Goal: Transaction & Acquisition: Purchase product/service

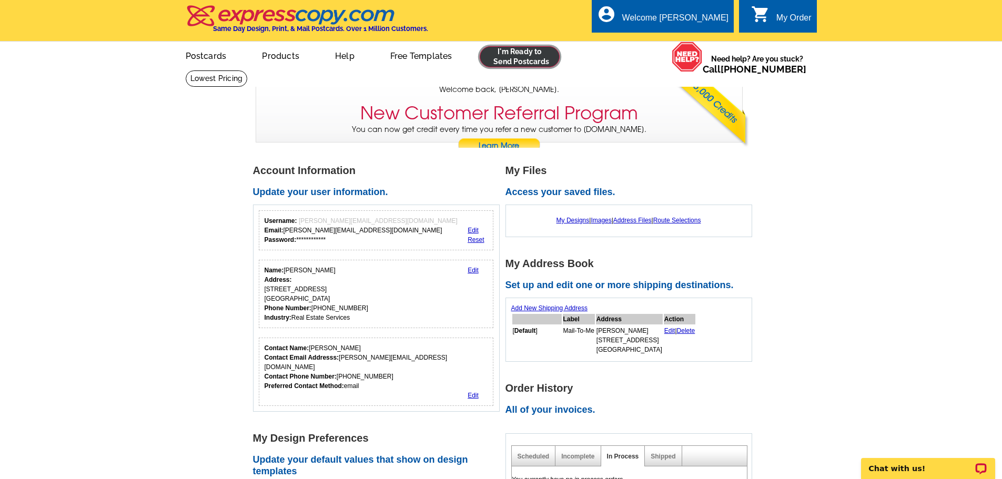
click at [512, 57] on link at bounding box center [519, 56] width 80 height 21
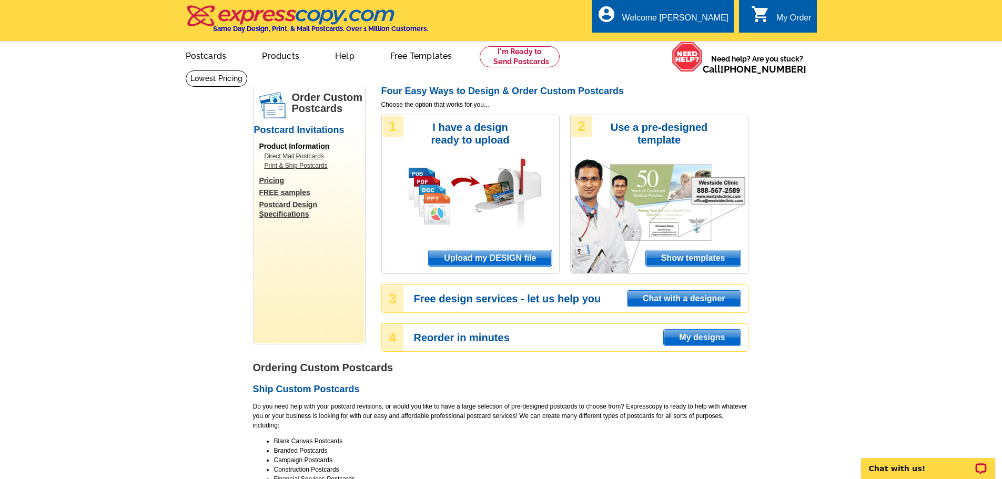
click at [514, 254] on span "Upload my DESIGN file" at bounding box center [489, 258] width 122 height 16
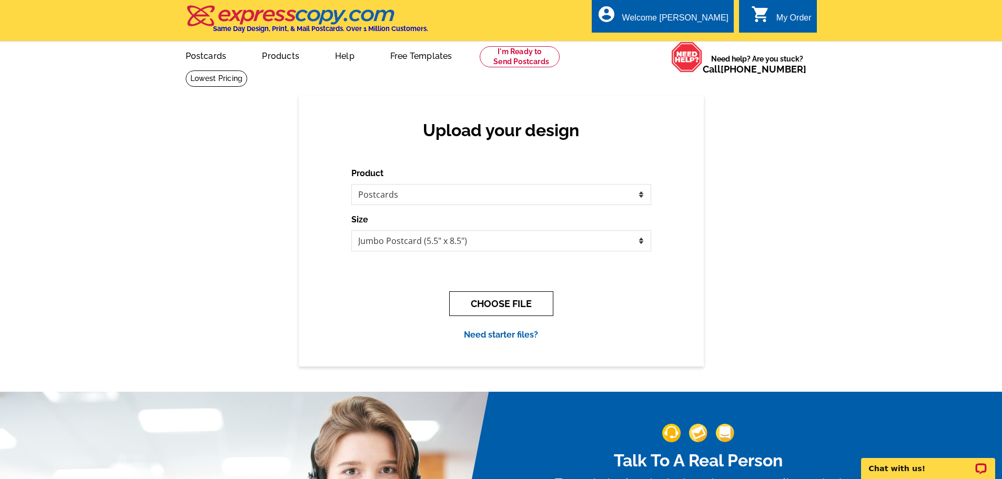
click at [534, 300] on button "CHOOSE FILE" at bounding box center [501, 303] width 104 height 25
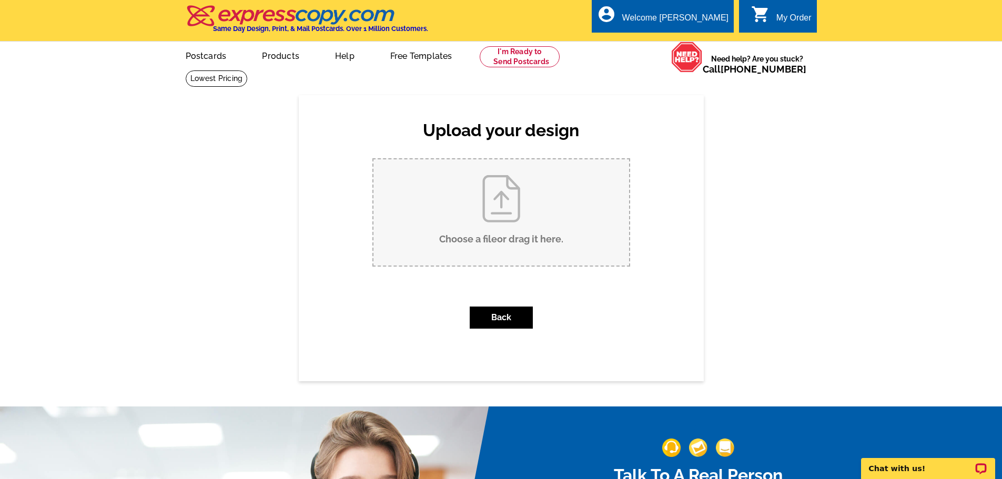
click at [540, 241] on input "Choose a file or drag it here ." at bounding box center [501, 212] width 256 height 106
type input "C:\fakepath\2025 AGENT SPHERE ANNOUNCMENT MAILERS.pdf"
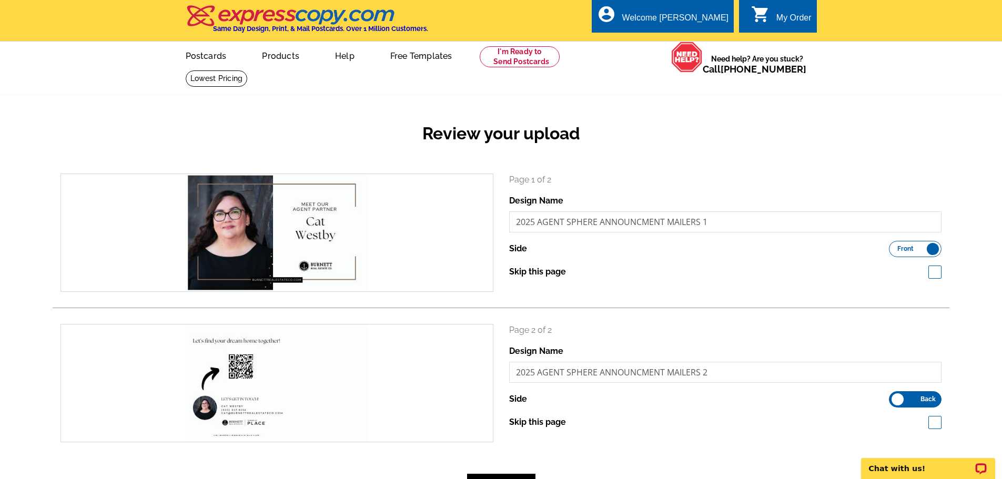
scroll to position [53, 0]
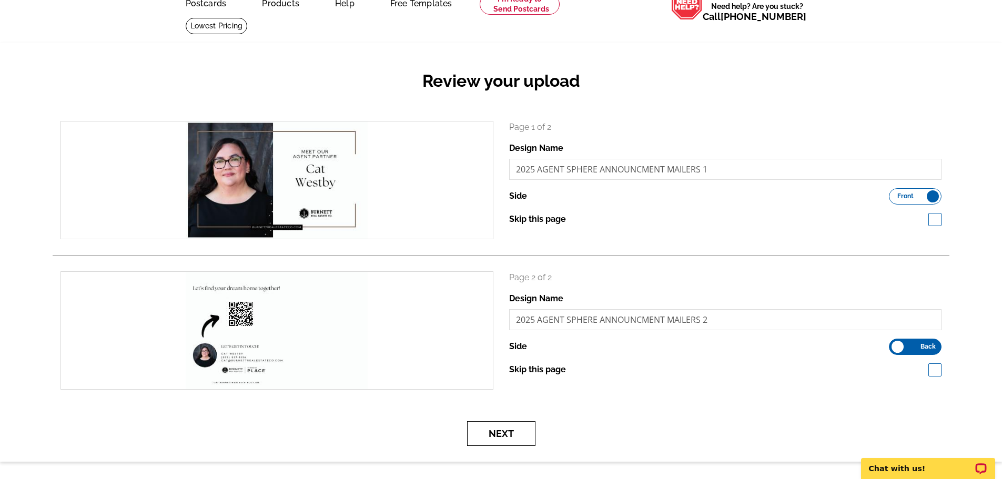
click at [510, 436] on button "Next" at bounding box center [501, 433] width 68 height 25
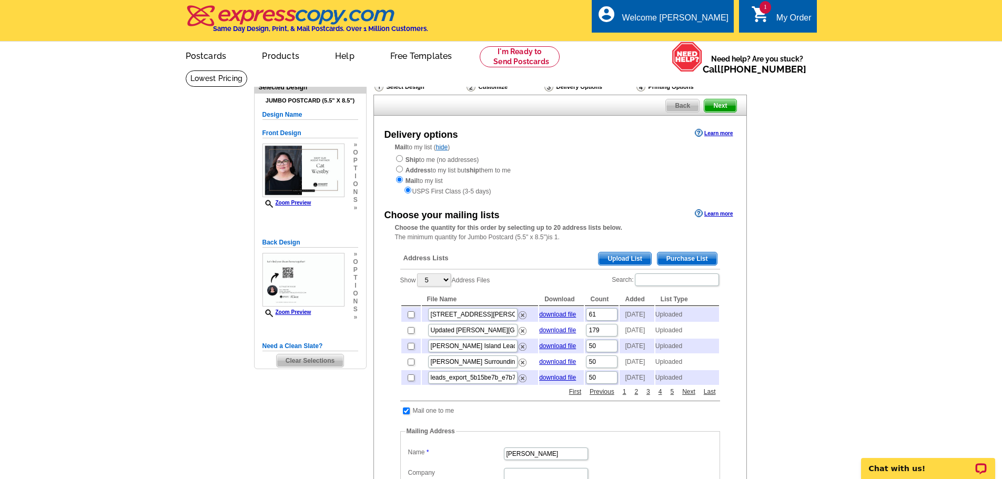
click at [633, 260] on span "Upload List" at bounding box center [624, 258] width 52 height 13
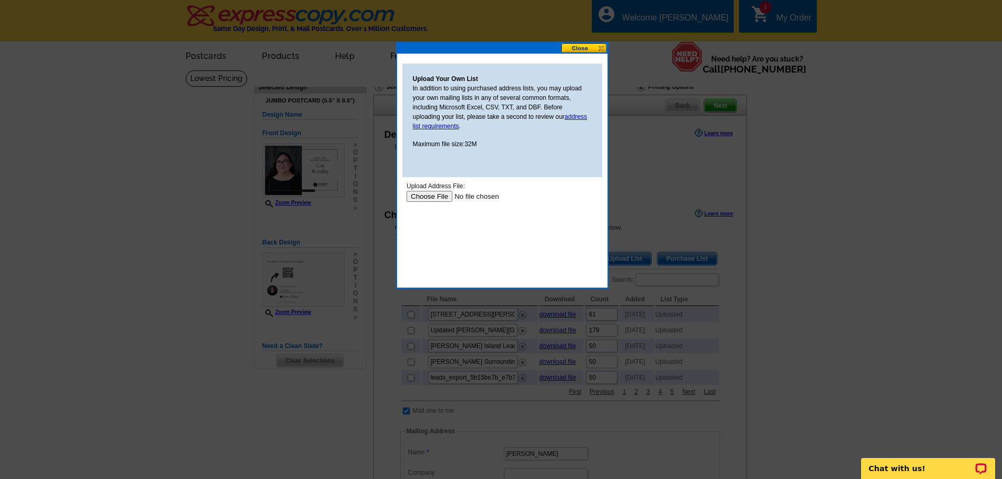
click at [414, 197] on input "file" at bounding box center [472, 196] width 133 height 11
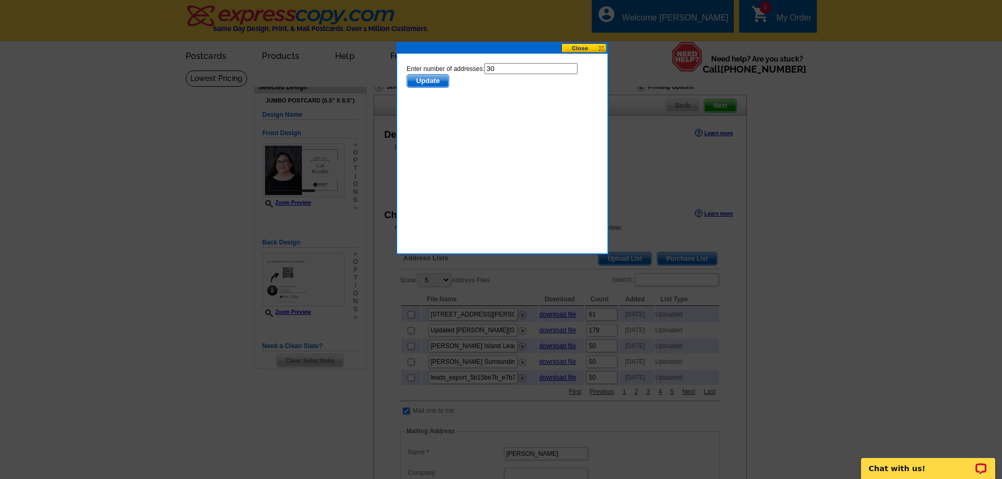
click at [509, 72] on input "30" at bounding box center [530, 68] width 93 height 11
type input "3"
type input "29"
click at [423, 78] on span "Update" at bounding box center [427, 81] width 42 height 13
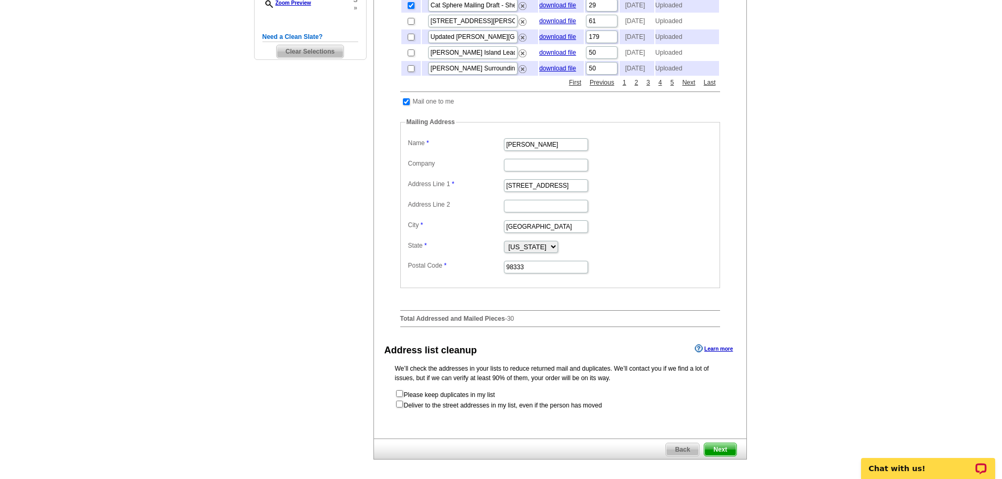
scroll to position [368, 0]
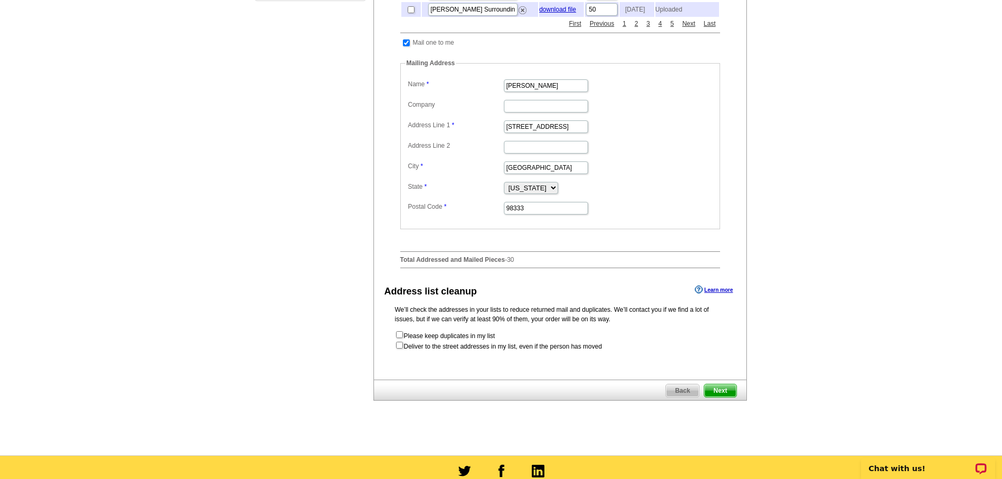
click at [724, 397] on span "Next" at bounding box center [720, 390] width 32 height 13
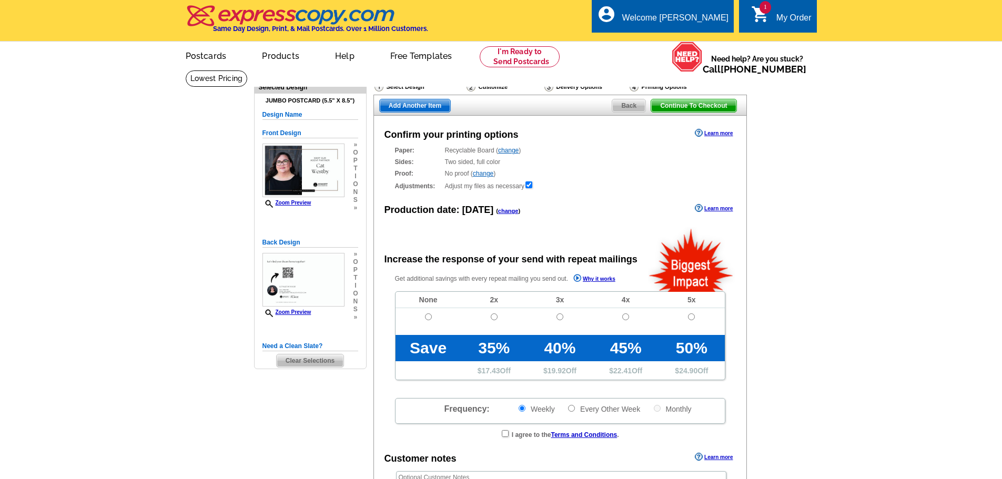
radio input "false"
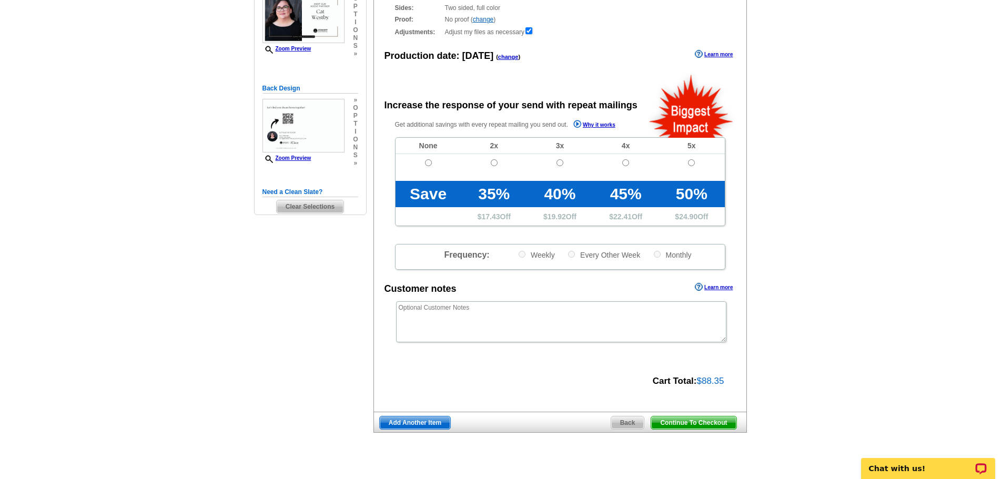
scroll to position [210, 0]
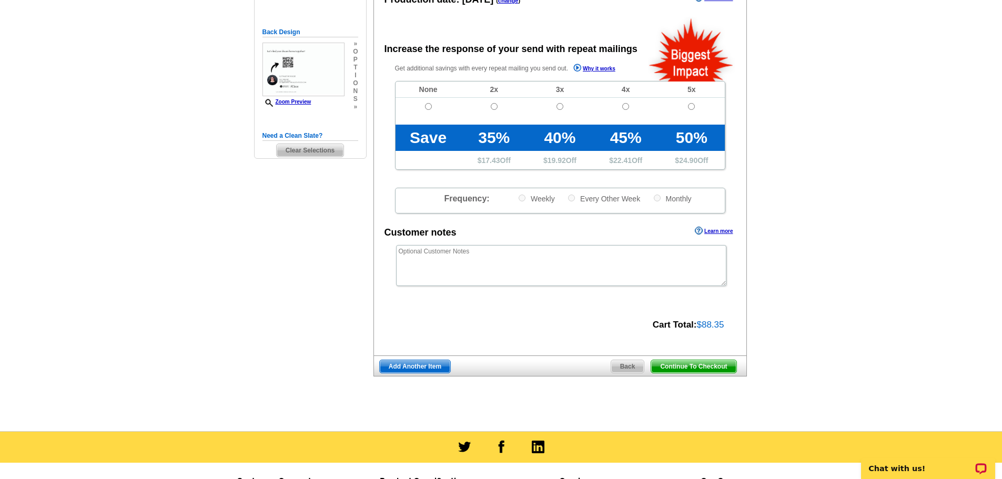
click at [710, 327] on span "$88.35" at bounding box center [710, 325] width 27 height 10
click at [431, 368] on span "Add Another Item" at bounding box center [415, 366] width 70 height 13
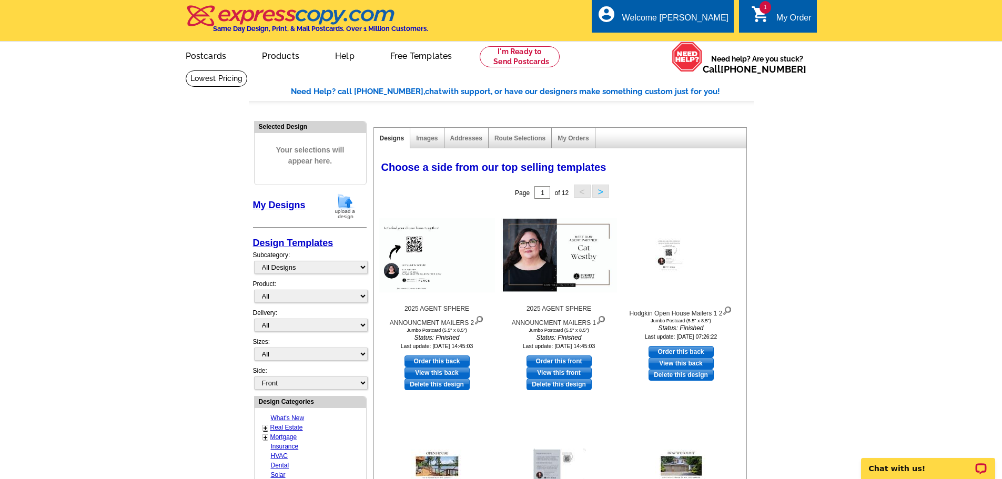
click at [765, 12] on span "1" at bounding box center [765, 7] width 12 height 13
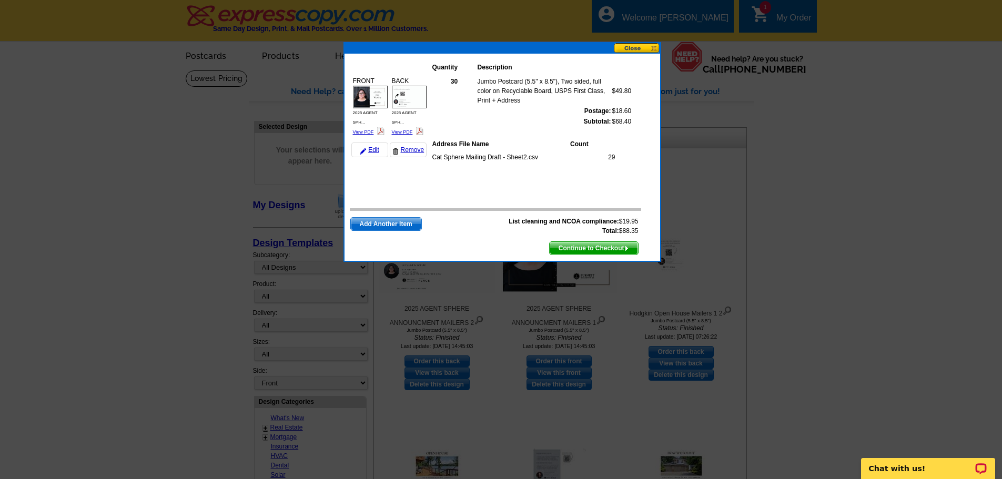
click at [376, 227] on span "Add Another Item" at bounding box center [386, 224] width 70 height 13
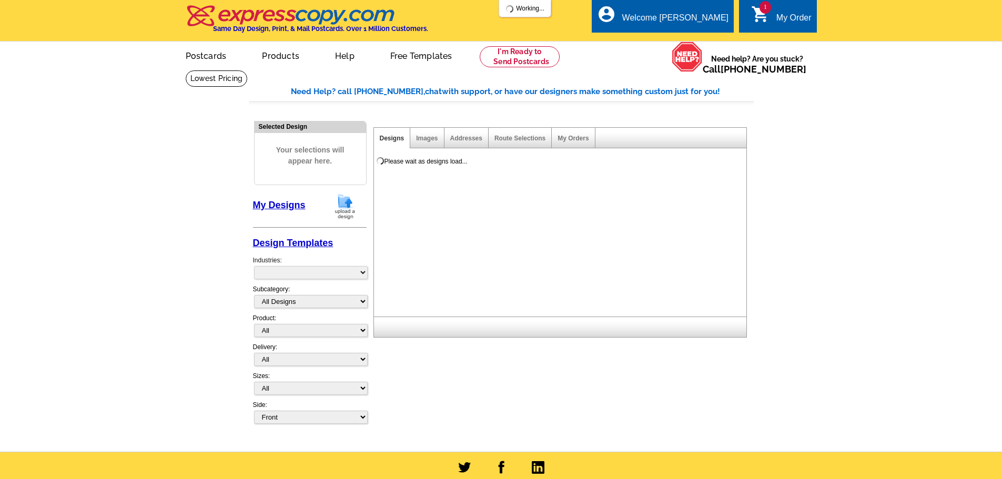
select select "785"
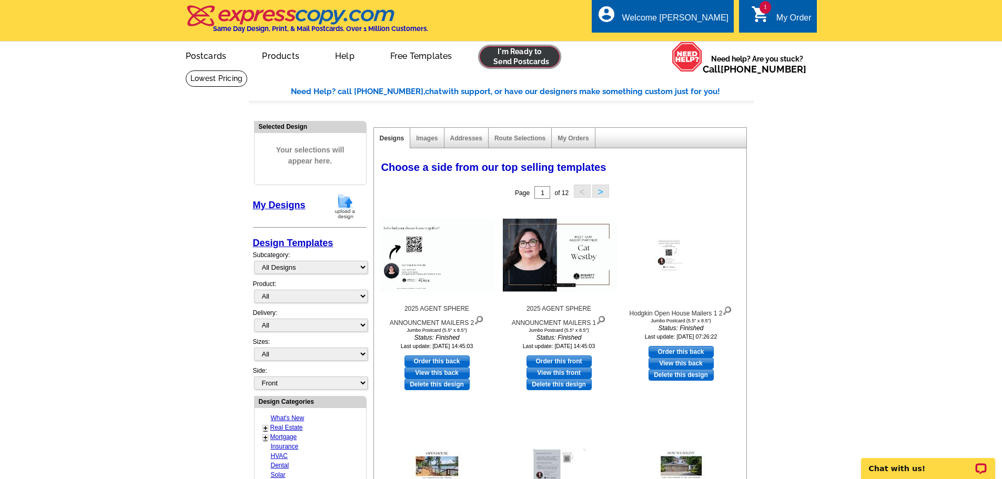
click at [518, 54] on link at bounding box center [519, 56] width 80 height 21
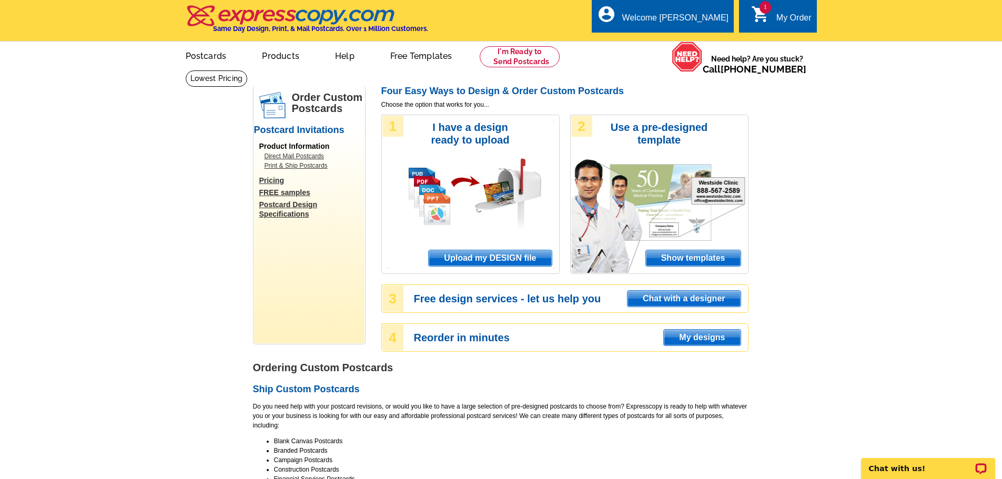
click at [490, 258] on span "Upload my DESIGN file" at bounding box center [489, 258] width 122 height 16
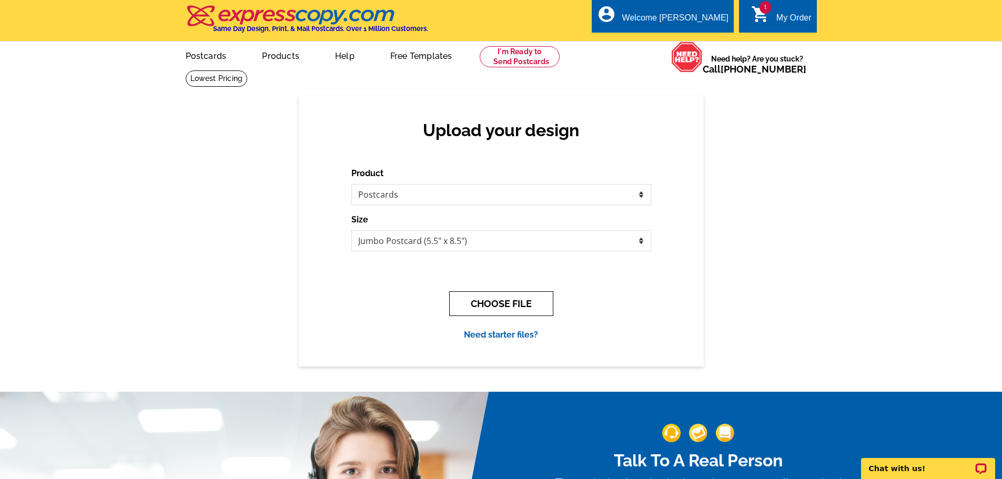
click at [507, 306] on button "CHOOSE FILE" at bounding box center [501, 303] width 104 height 25
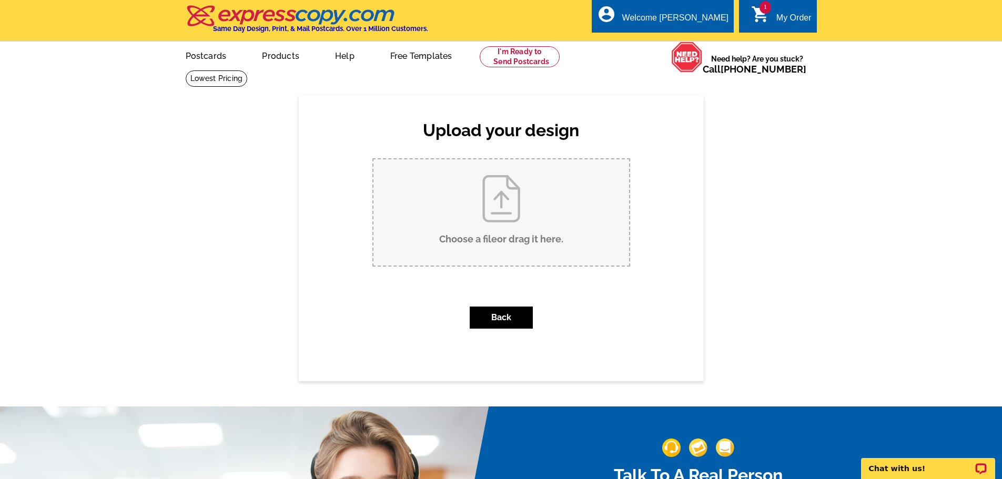
click at [484, 217] on input "Choose a file or drag it here ." at bounding box center [501, 212] width 256 height 106
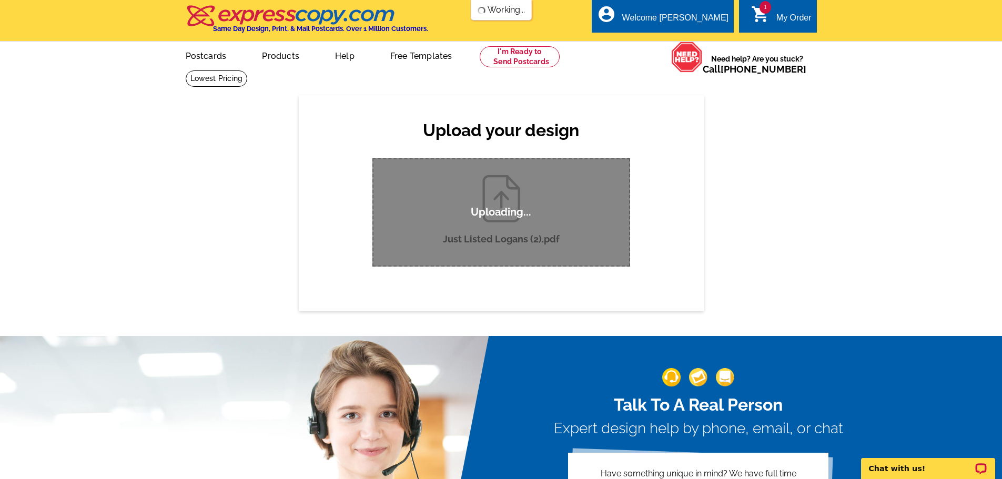
click at [843, 252] on div "Upload your design Product Please select the type of file... Postcards Business…" at bounding box center [501, 202] width 1002 height 215
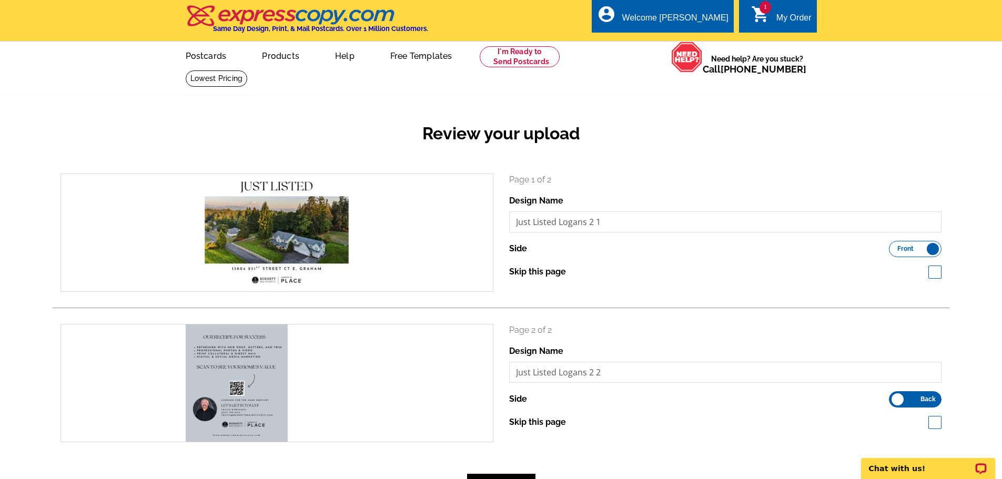
scroll to position [105, 0]
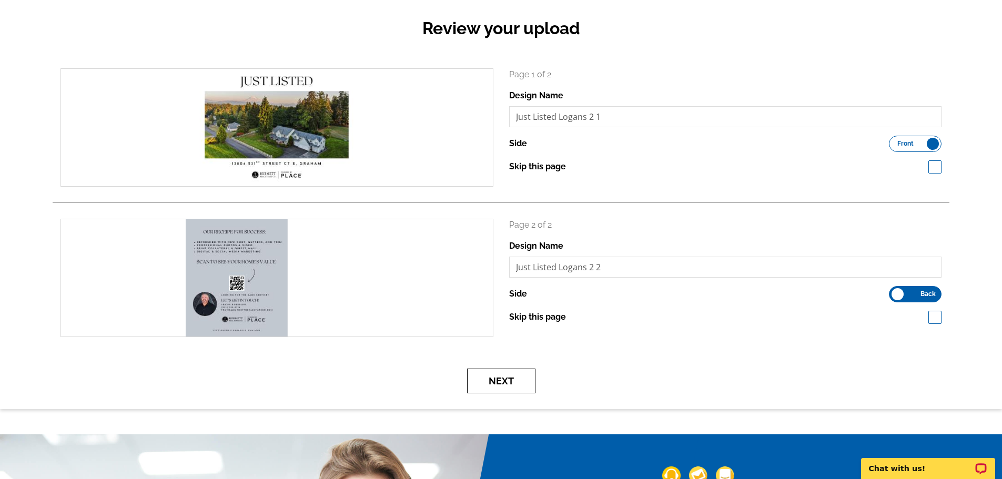
drag, startPoint x: 520, startPoint y: 377, endPoint x: 574, endPoint y: 382, distance: 53.8
click at [520, 377] on button "Next" at bounding box center [501, 381] width 68 height 25
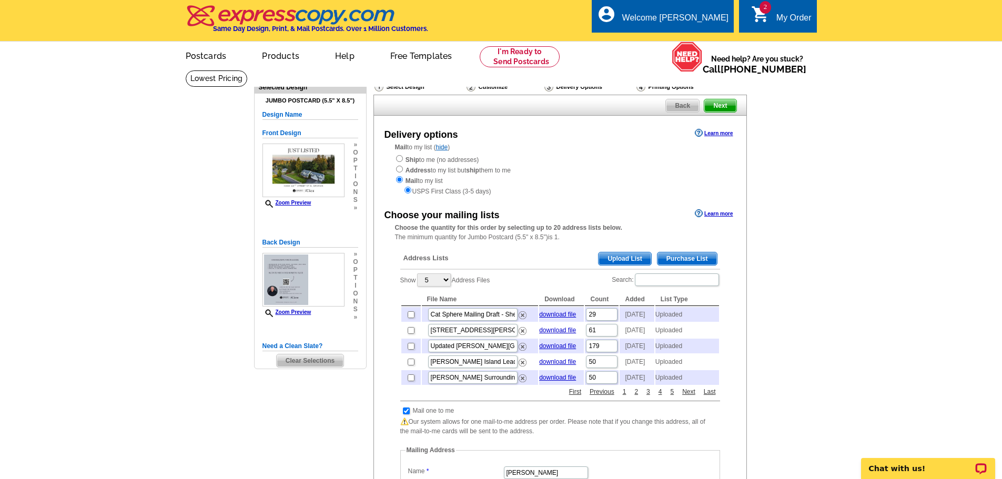
click at [615, 260] on span "Upload List" at bounding box center [624, 258] width 52 height 13
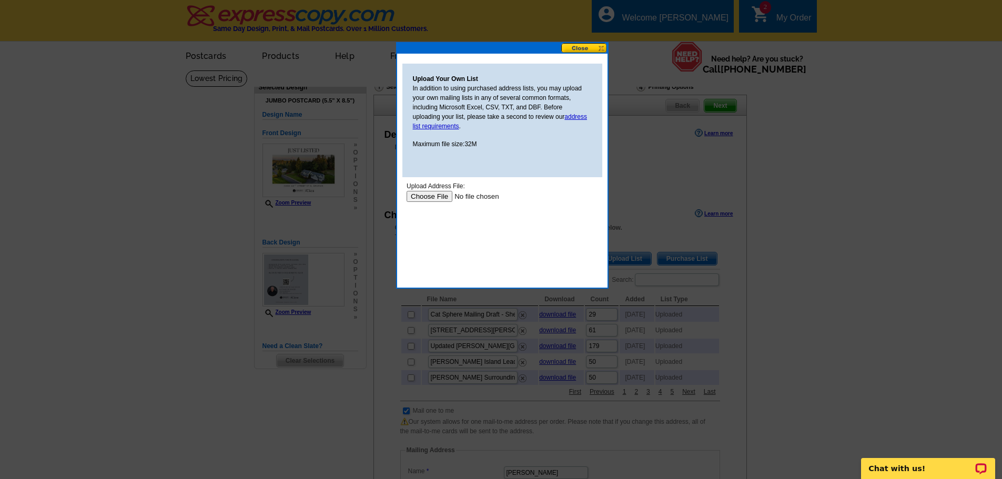
click at [424, 197] on input "file" at bounding box center [472, 196] width 133 height 11
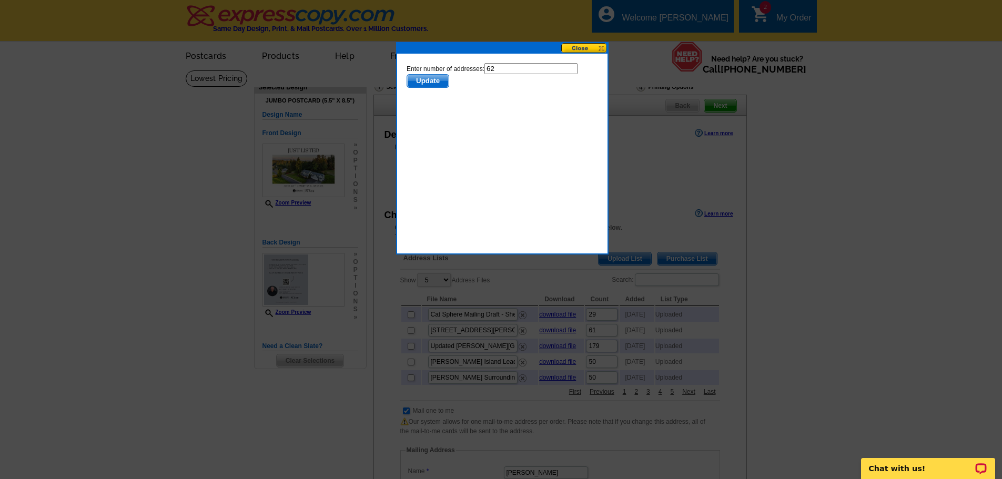
click at [517, 69] on input "62" at bounding box center [530, 68] width 93 height 11
type input "61"
click at [431, 79] on span "Update" at bounding box center [427, 81] width 42 height 13
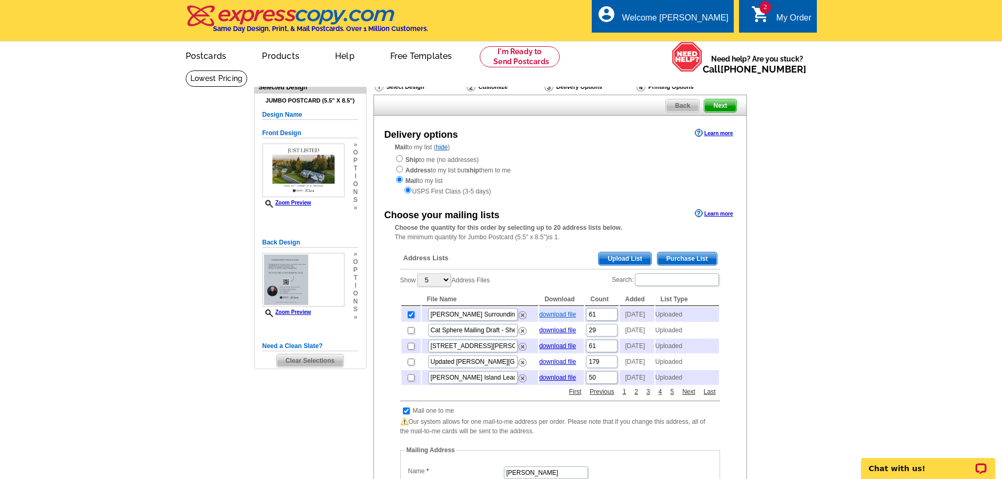
click at [546, 318] on link "download file" at bounding box center [557, 314] width 37 height 7
drag, startPoint x: 872, startPoint y: 289, endPoint x: 798, endPoint y: 280, distance: 74.7
click at [872, 289] on main "Need Help? call 800-260-5887, chat with support, or have our designers make som…" at bounding box center [501, 456] width 1002 height 772
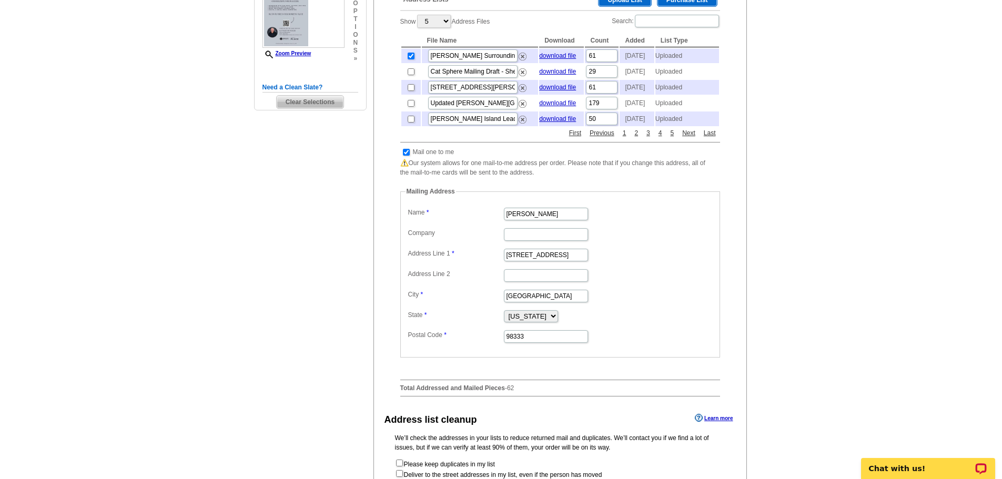
scroll to position [368, 0]
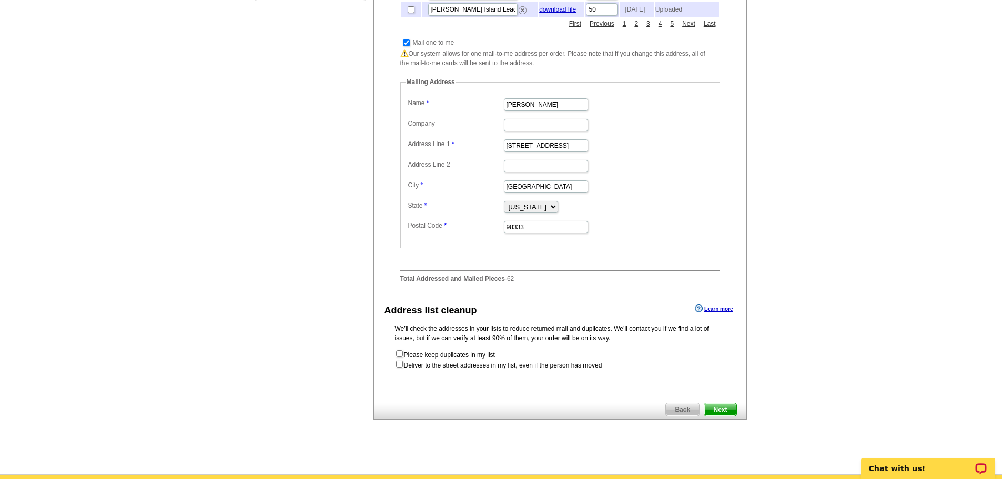
click at [720, 416] on span "Next" at bounding box center [720, 409] width 32 height 13
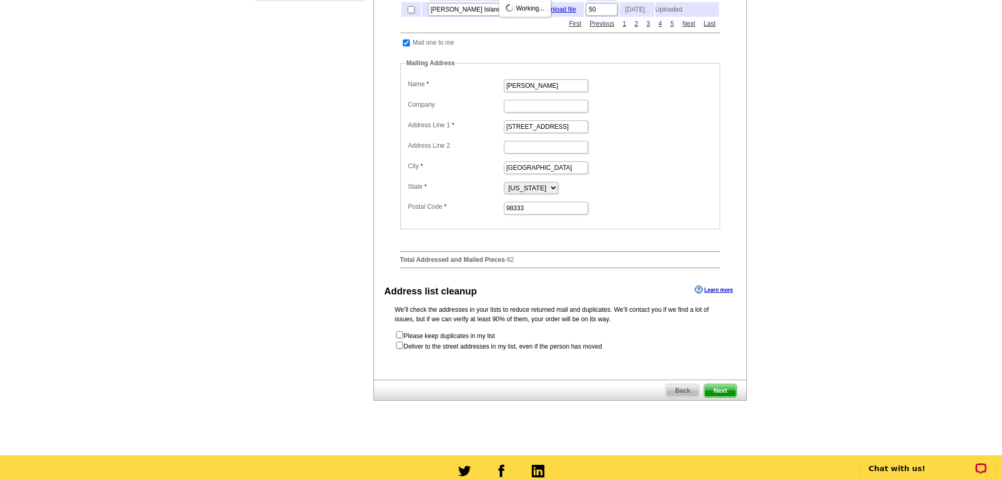
scroll to position [0, 0]
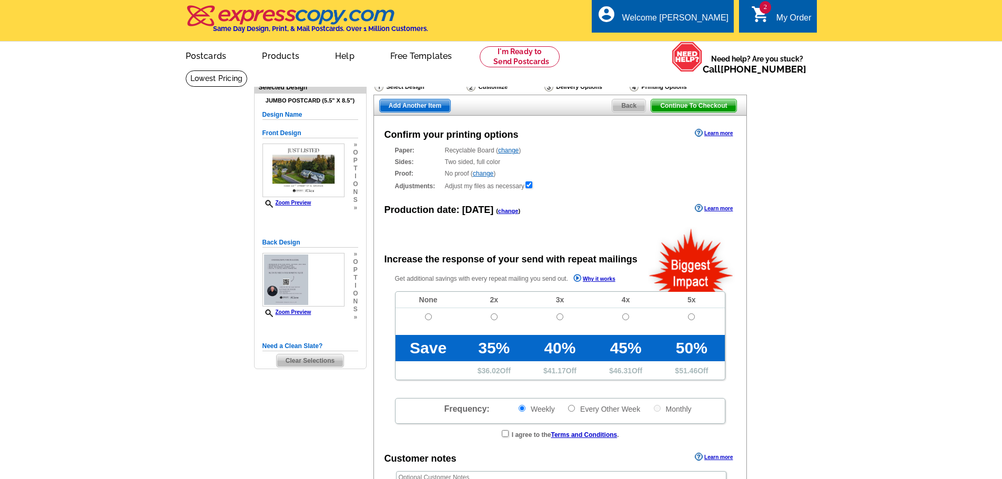
radio input "false"
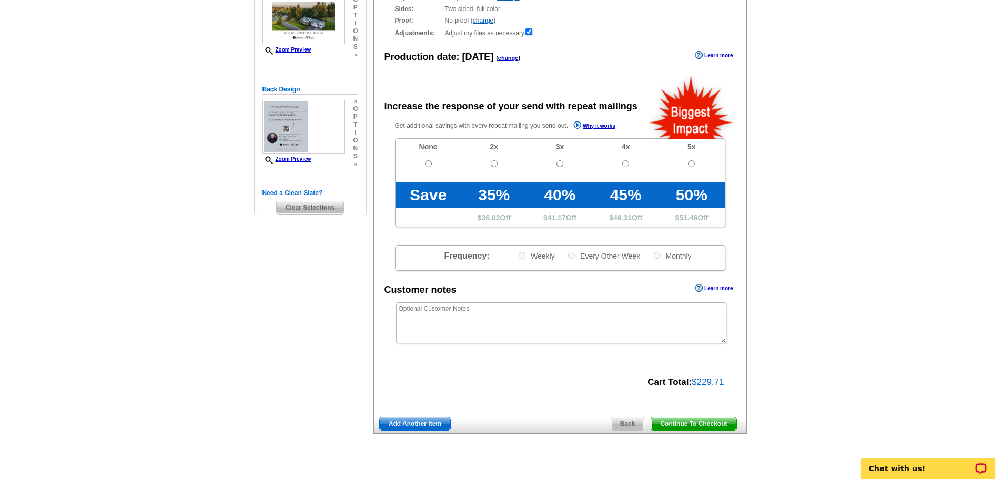
scroll to position [210, 0]
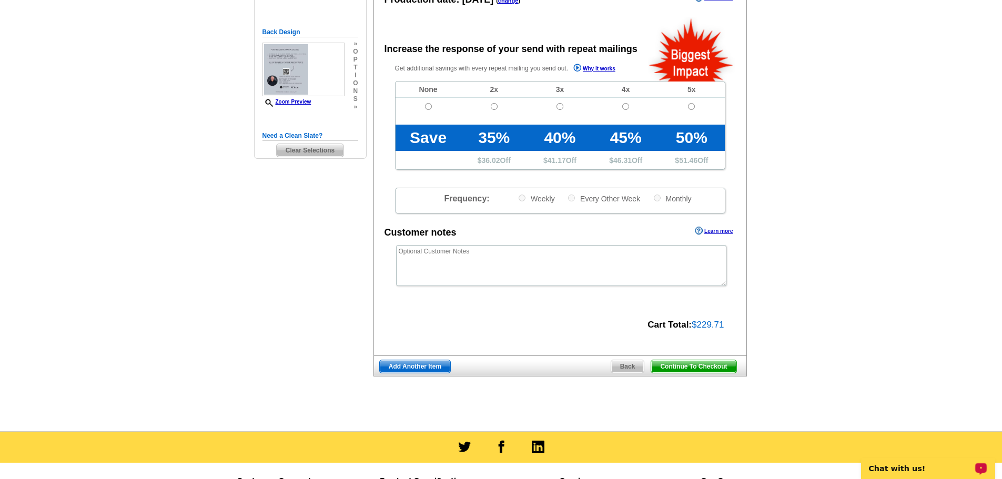
click at [724, 366] on span "Continue To Checkout" at bounding box center [693, 366] width 85 height 13
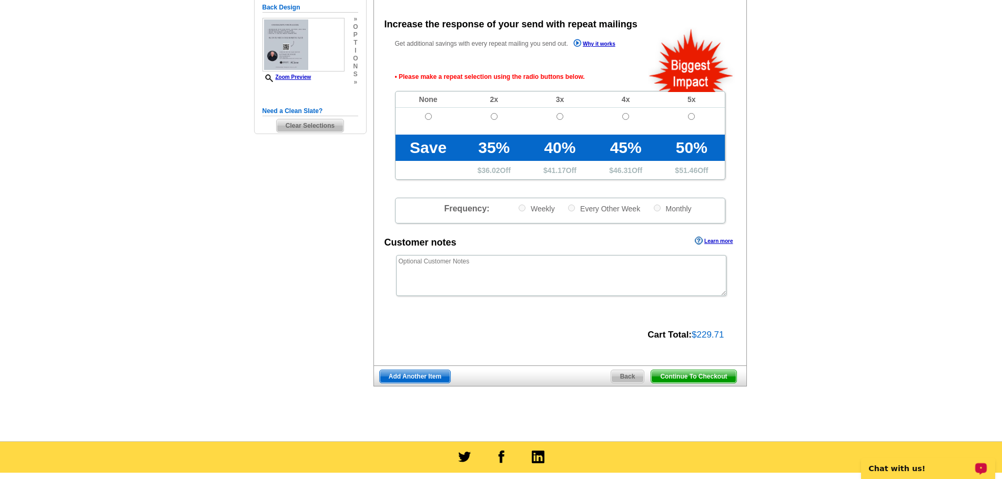
scroll to position [236, 0]
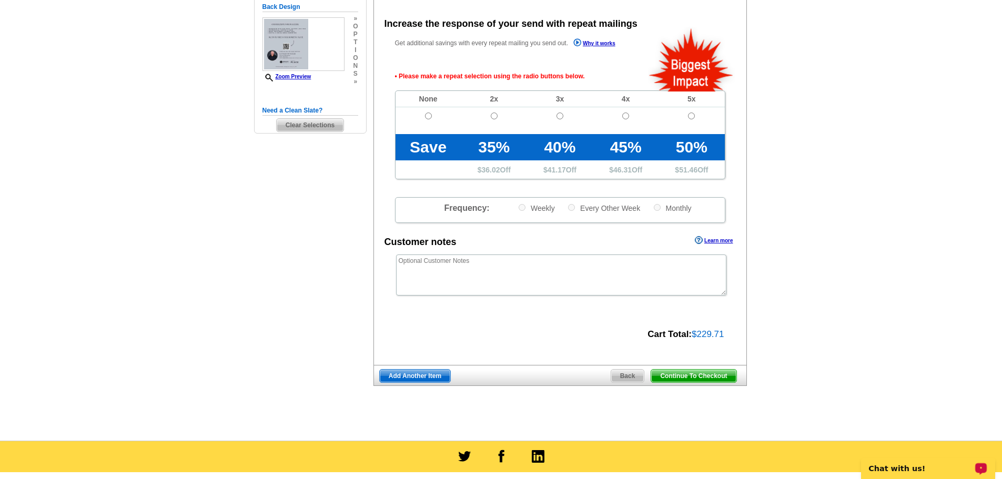
click at [722, 379] on span "Continue To Checkout" at bounding box center [693, 376] width 85 height 13
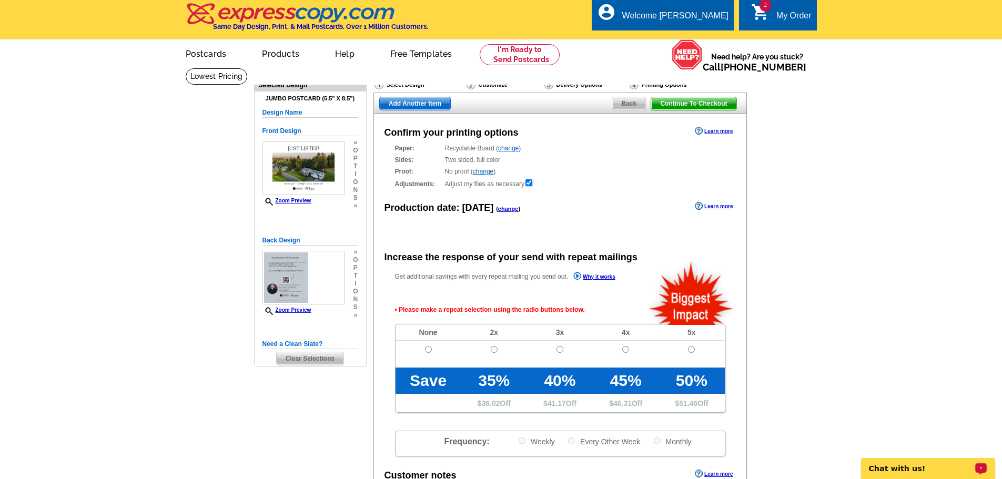
scroll to position [0, 0]
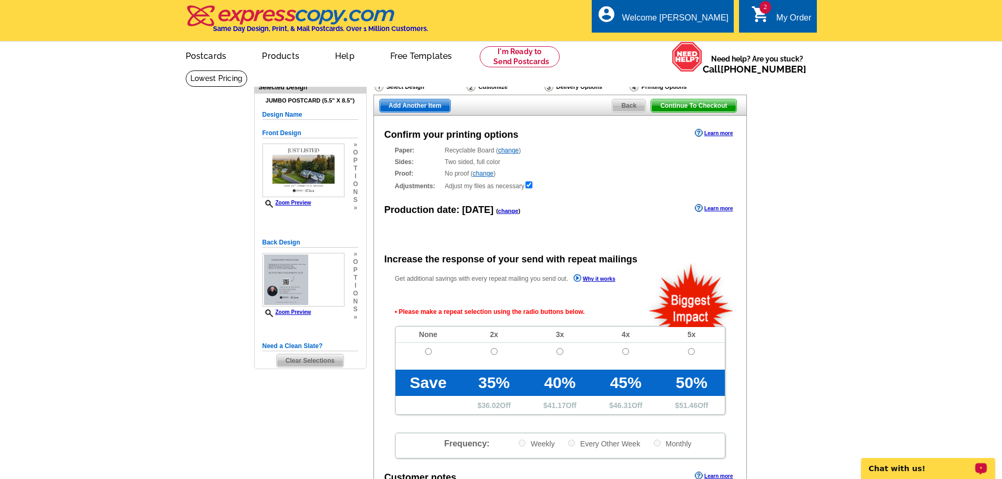
click at [773, 17] on link "2 shopping_cart My Order" at bounding box center [781, 18] width 60 height 13
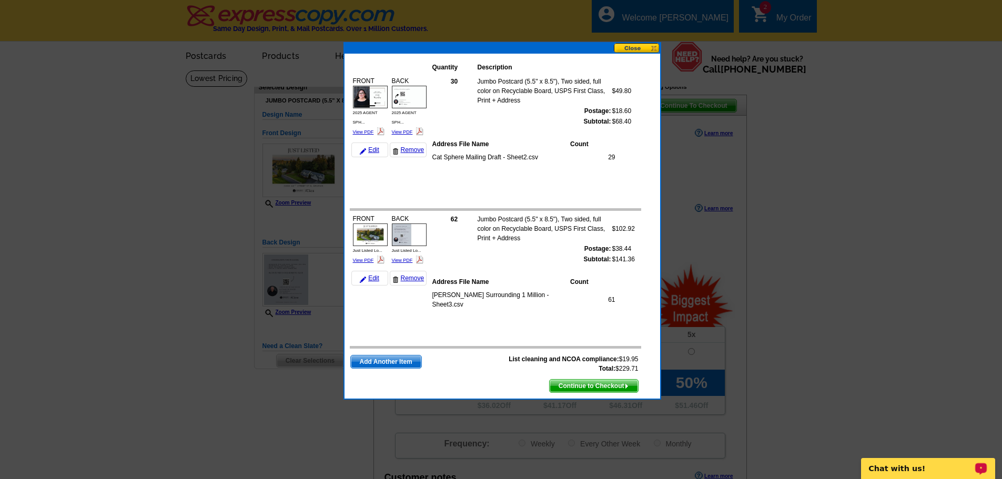
click at [599, 385] on span "Continue to Checkout" at bounding box center [593, 386] width 88 height 13
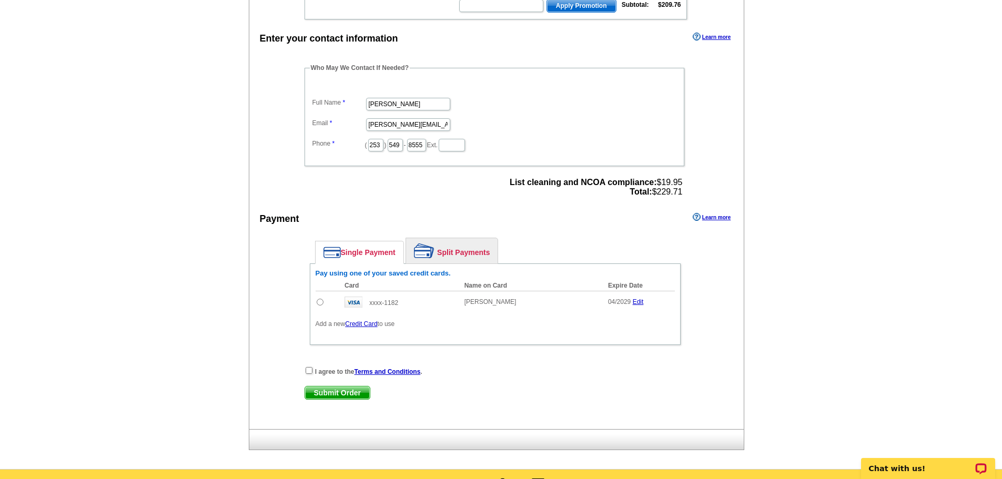
scroll to position [421, 0]
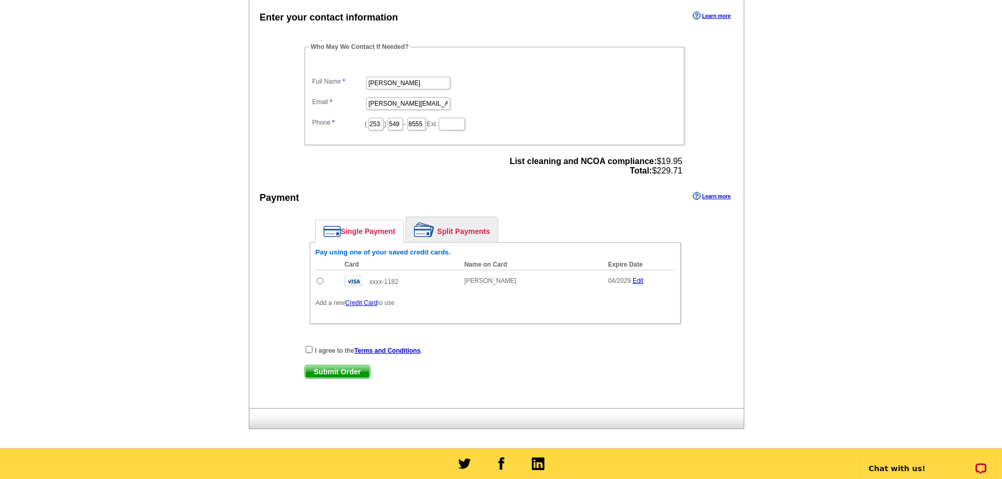
click at [360, 305] on link "Credit Card" at bounding box center [361, 302] width 32 height 7
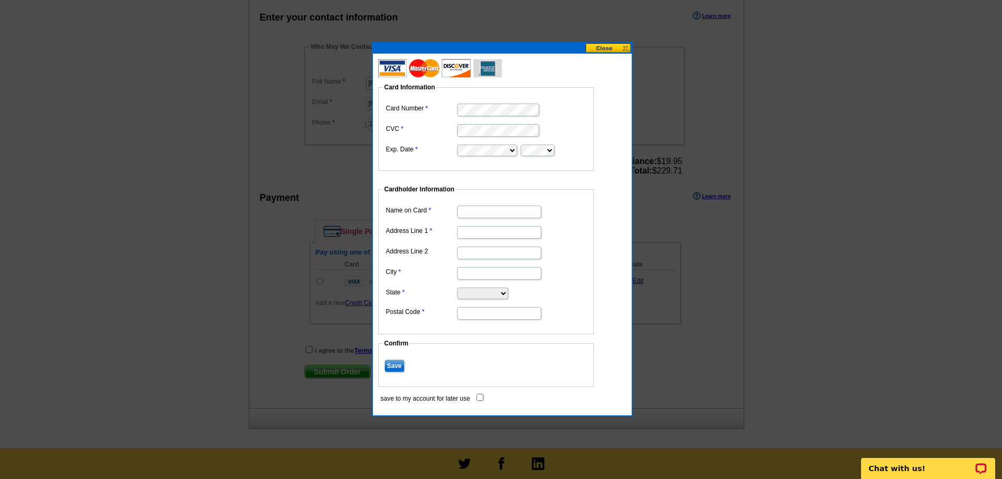
scroll to position [0, 0]
click at [493, 212] on input "Name on Card" at bounding box center [499, 212] width 84 height 13
type input "[PERSON_NAME]"
click at [472, 231] on input "Address Line 1" at bounding box center [499, 232] width 84 height 13
type input "[STREET_ADDRESS]"
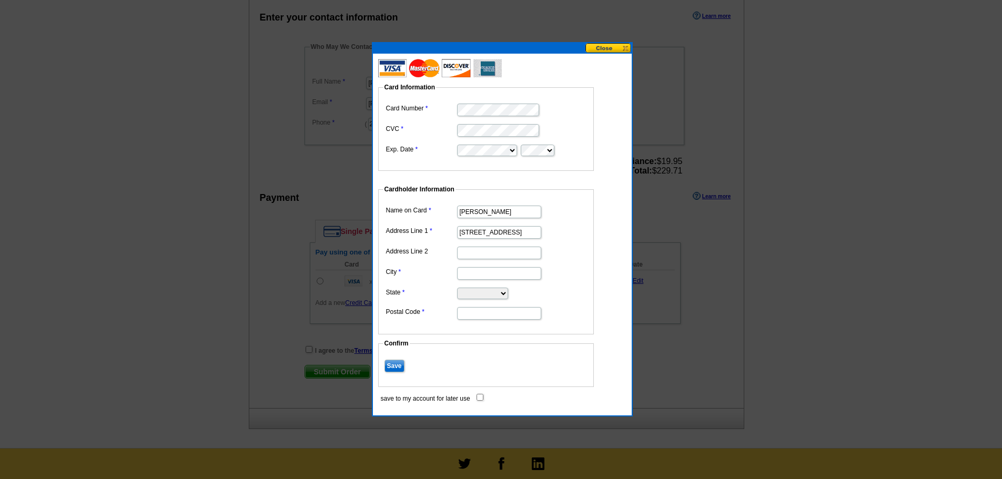
type input "STE #200"
type input "[GEOGRAPHIC_DATA]"
select select "WA"
type input "98335"
click at [612, 47] on button at bounding box center [608, 48] width 46 height 10
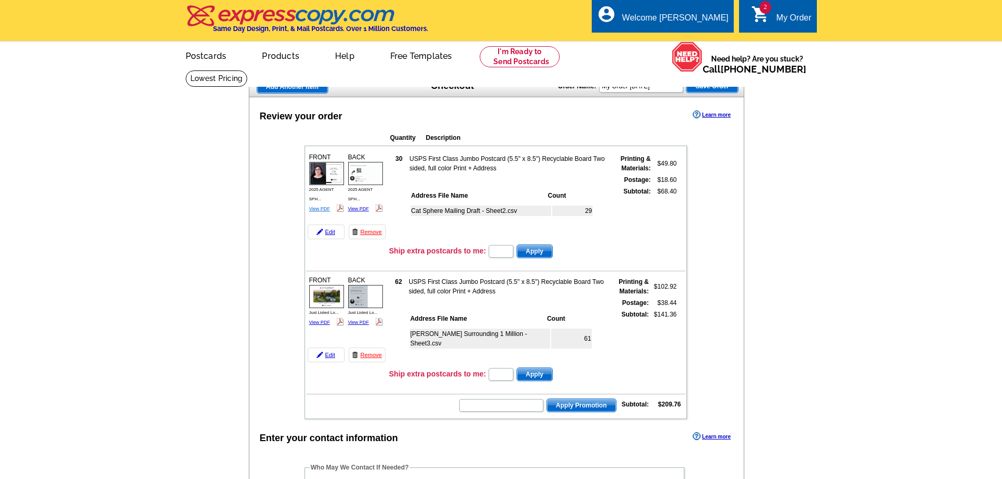
click at [325, 209] on link "View PDF" at bounding box center [319, 208] width 21 height 5
click at [359, 209] on link "View PDF" at bounding box center [358, 208] width 21 height 5
click at [313, 324] on link "View PDF" at bounding box center [319, 322] width 21 height 5
click at [356, 324] on link "View PDF" at bounding box center [358, 322] width 21 height 5
click at [819, 191] on main "Add Another Item Checkout Order Name: My Order 2025-09-30 Save Order Review you…" at bounding box center [501, 469] width 1002 height 799
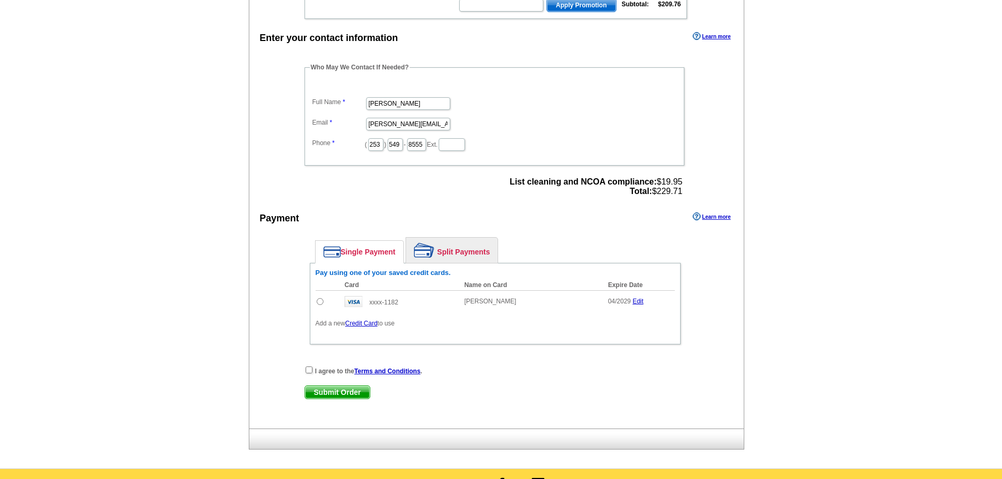
scroll to position [421, 0]
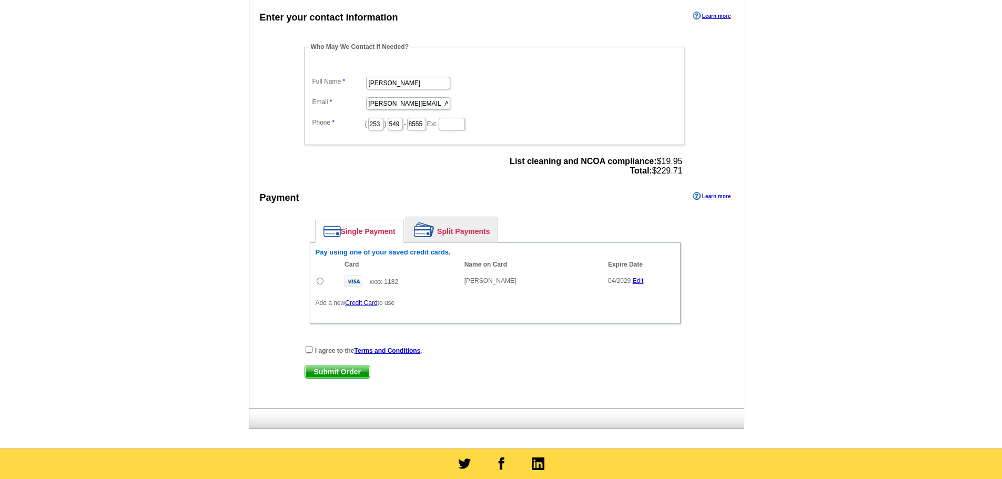
click at [362, 307] on link "Credit Card" at bounding box center [361, 302] width 32 height 7
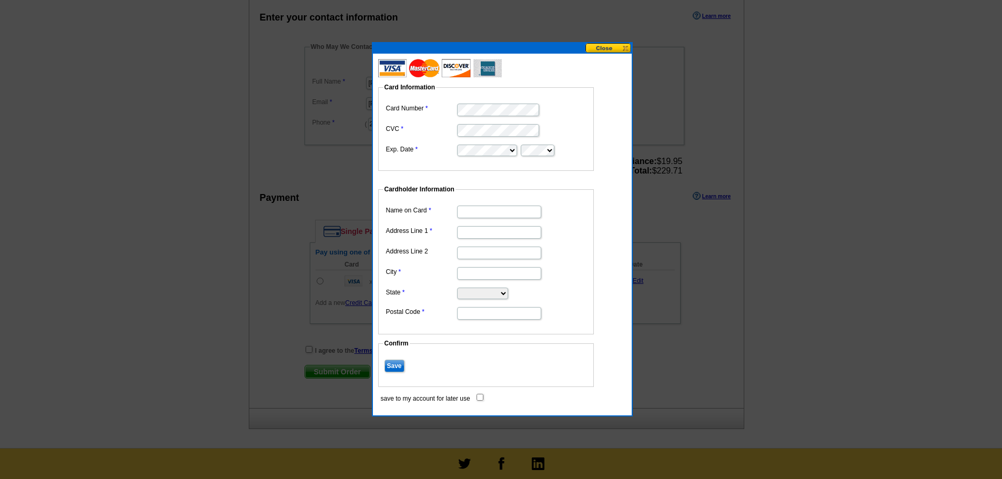
click at [483, 206] on input "Name on Card" at bounding box center [499, 212] width 84 height 13
click at [518, 212] on input "Name on Card" at bounding box center [499, 212] width 84 height 13
type input "[PERSON_NAME]"
click at [509, 229] on input "Address Line 1" at bounding box center [499, 232] width 84 height 13
type input "7525 28th st w"
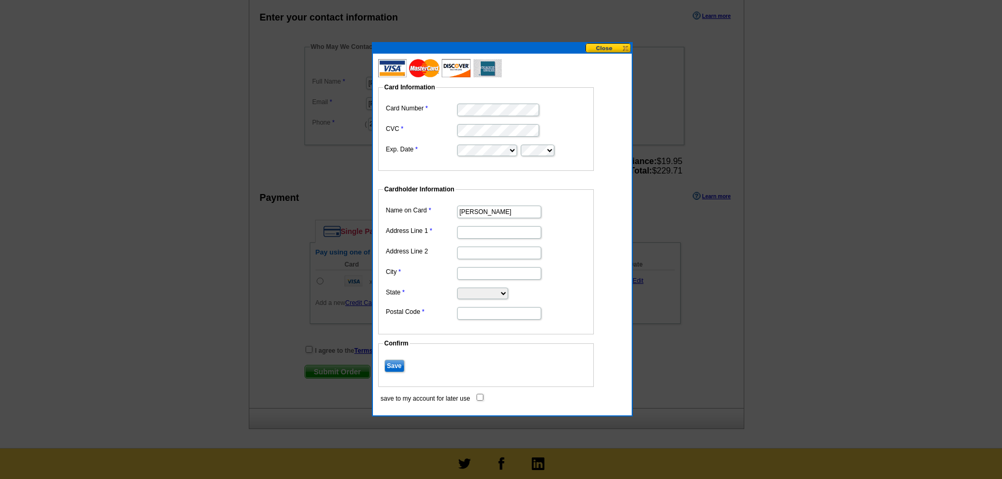
type input "University Place"
select select "WA"
type input "98466"
click at [489, 234] on input "7525 28th st w" at bounding box center [499, 232] width 84 height 13
type input "[STREET_ADDRESS]"
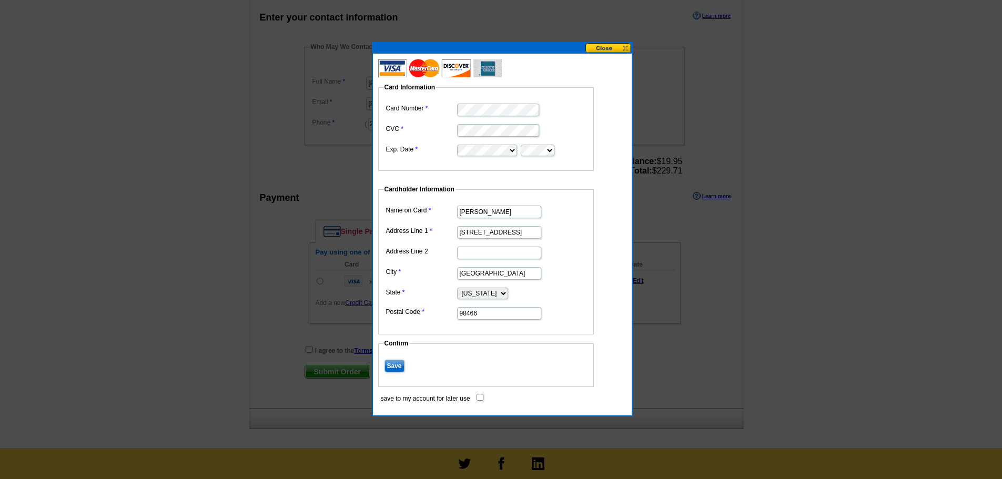
click at [491, 315] on input "98466" at bounding box center [499, 313] width 84 height 13
type input "98335"
click at [400, 366] on input "Save" at bounding box center [394, 366] width 20 height 13
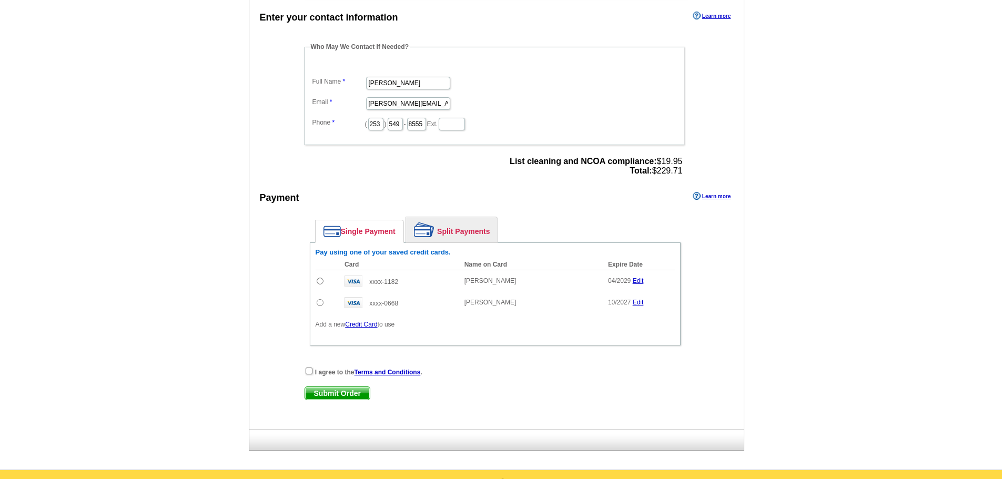
click at [319, 303] on input "radio" at bounding box center [319, 302] width 7 height 7
radio input "true"
click at [309, 370] on input "checkbox" at bounding box center [308, 370] width 7 height 7
checkbox input "true"
click at [333, 393] on span "Submit Order" at bounding box center [337, 393] width 65 height 13
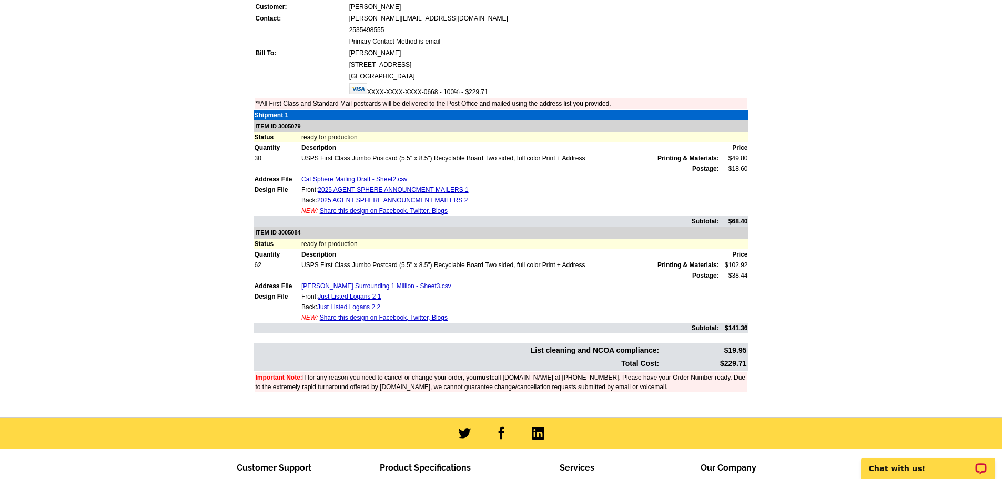
scroll to position [263, 0]
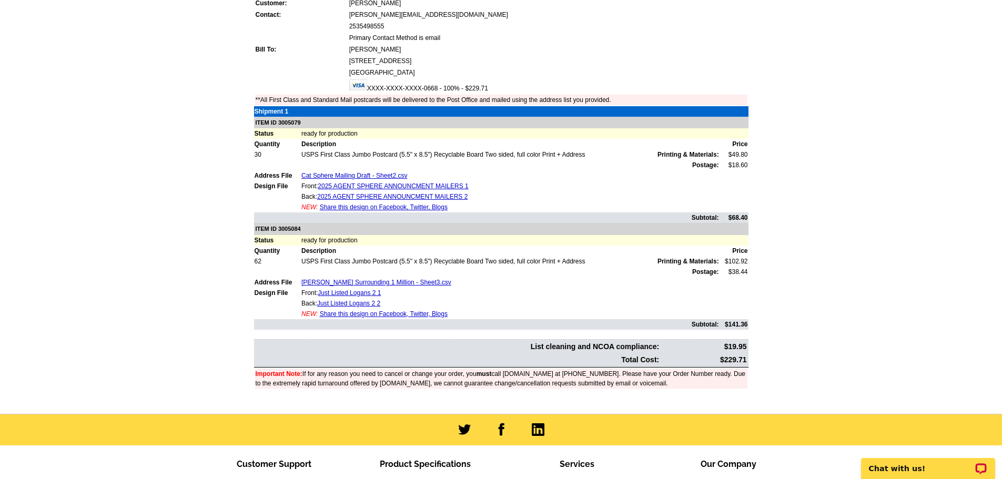
click at [125, 207] on main "Order Number: 1475627 Download Invoice | Print Invoice Order Name My Order [DAT…" at bounding box center [501, 187] width 1002 height 453
drag, startPoint x: 278, startPoint y: 122, endPoint x: 299, endPoint y: 122, distance: 21.0
click at [299, 122] on td "ITEM ID 3005079" at bounding box center [501, 123] width 494 height 12
copy td "3005079"
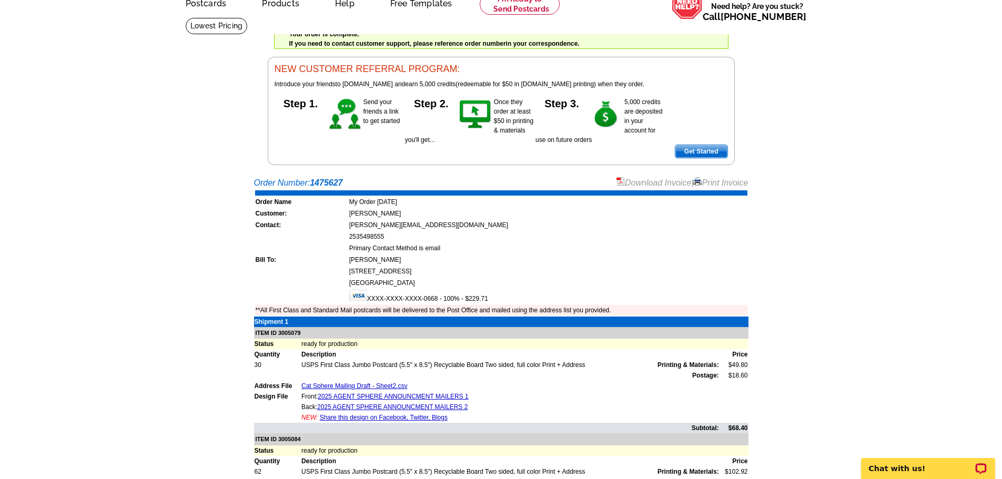
scroll to position [0, 0]
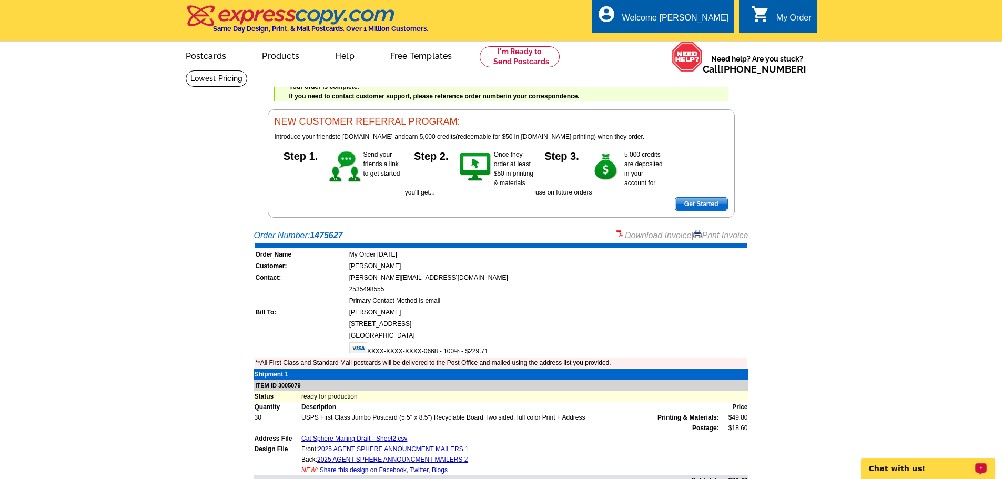
click at [909, 470] on p "Chat with us!" at bounding box center [921, 468] width 104 height 8
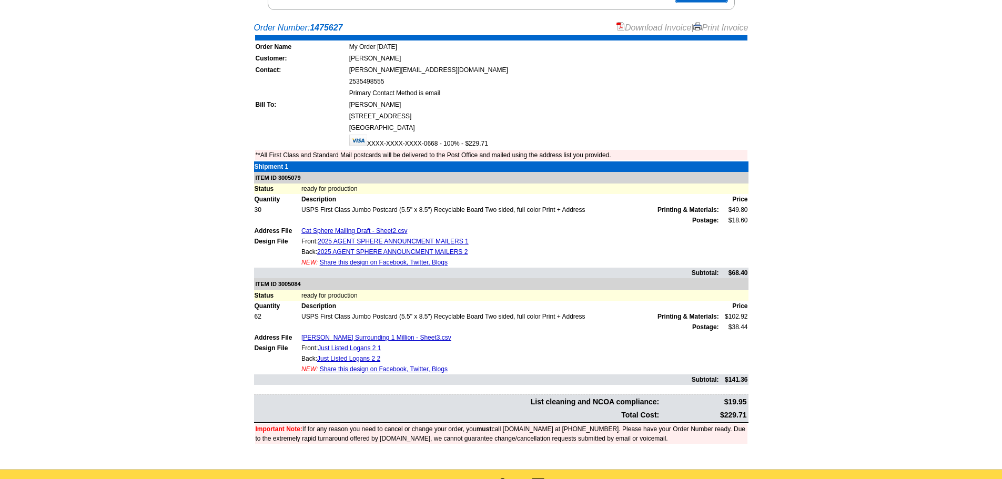
scroll to position [210, 0]
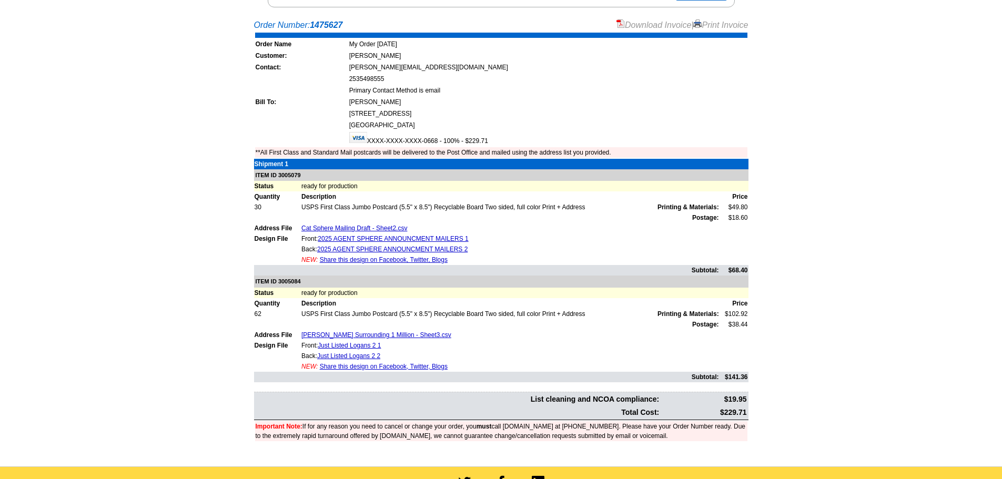
click at [418, 208] on td "USPS First Class Jumbo Postcard (5.5" x 8.5") Recyclable Board Two sided, full …" at bounding box center [510, 207] width 418 height 11
click at [531, 251] on td "Back: 2025 AGENT SPHERE ANNOUNCMENT MAILERS 2" at bounding box center [510, 249] width 418 height 11
click at [434, 190] on td "ready for production" at bounding box center [524, 186] width 447 height 11
